Goal: Information Seeking & Learning: Learn about a topic

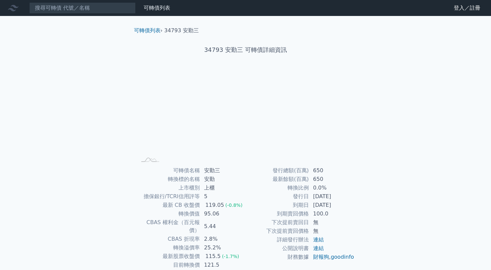
scroll to position [38, 0]
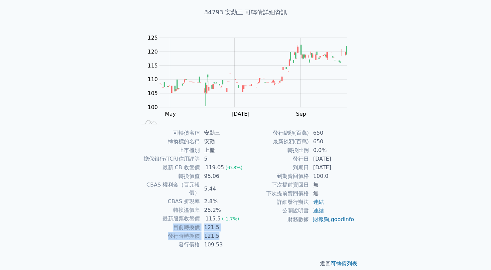
drag, startPoint x: 217, startPoint y: 228, endPoint x: 161, endPoint y: 217, distance: 57.5
click at [161, 217] on tbody "可轉債名稱 安勤三 轉換標的名稱 安勤 上市櫃別 上櫃 擔保銀行/TCRI信用評等 5 最新 CB 收盤價 119.05 (-0.8%) 轉換價值 95.06…" at bounding box center [191, 189] width 109 height 120
click at [264, 235] on div "發行總額(百萬) 650 最新餘額(百萬) 650 轉換比例 0.0% 發行日 [DATE] 到期日 [DATE] 到期賣回價格 100.0 下次提前賣回日 …" at bounding box center [300, 189] width 109 height 120
click at [240, 240] on td "109.53" at bounding box center [223, 244] width 46 height 9
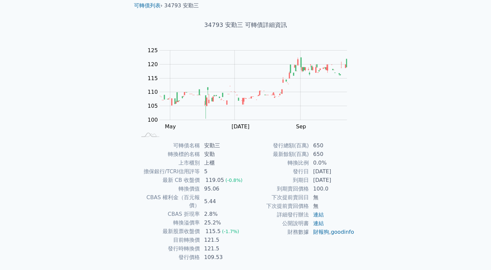
scroll to position [27, 0]
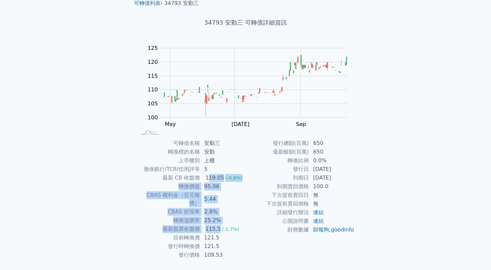
drag, startPoint x: 207, startPoint y: 177, endPoint x: 218, endPoint y: 224, distance: 47.5
click at [218, 224] on tbody "可轉債名稱 安勤三 轉換標的名稱 安勤 上市櫃別 上櫃 擔保銀行/TCRI信用評等 5 最新 CB 收盤價 119.05 (-0.8%) 轉換價值 95.06…" at bounding box center [191, 199] width 109 height 120
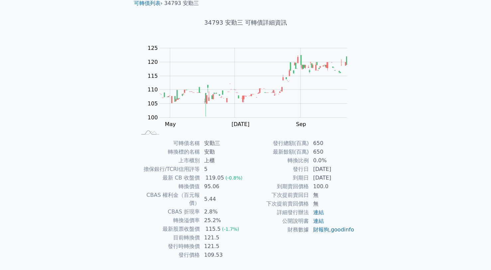
drag, startPoint x: 218, startPoint y: 224, endPoint x: 237, endPoint y: 230, distance: 20.5
click at [237, 233] on td "121.5" at bounding box center [223, 237] width 46 height 9
